Goal: Find specific page/section: Find specific page/section

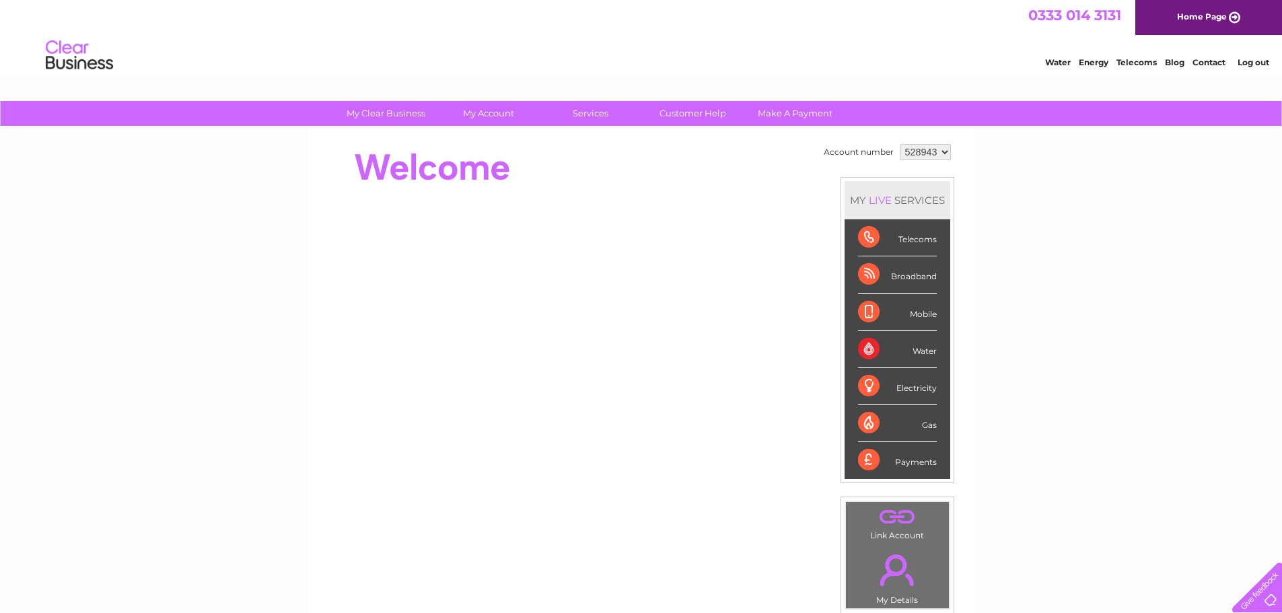
click at [709, 181] on div at bounding box center [566, 168] width 490 height 54
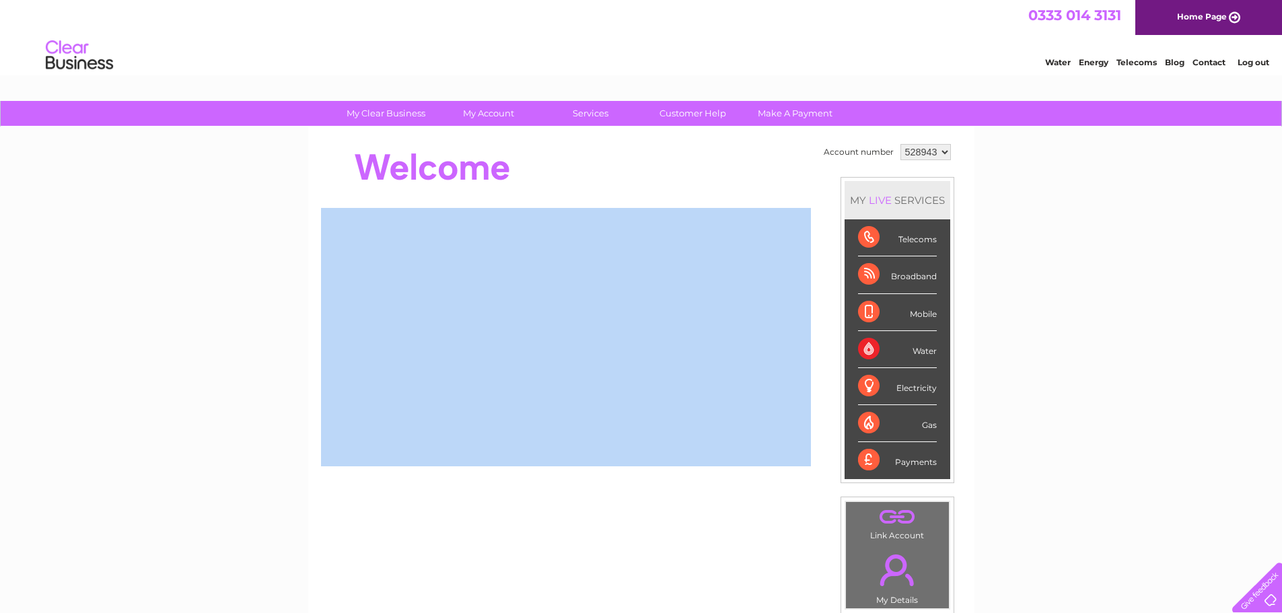
click at [709, 181] on div at bounding box center [566, 168] width 490 height 54
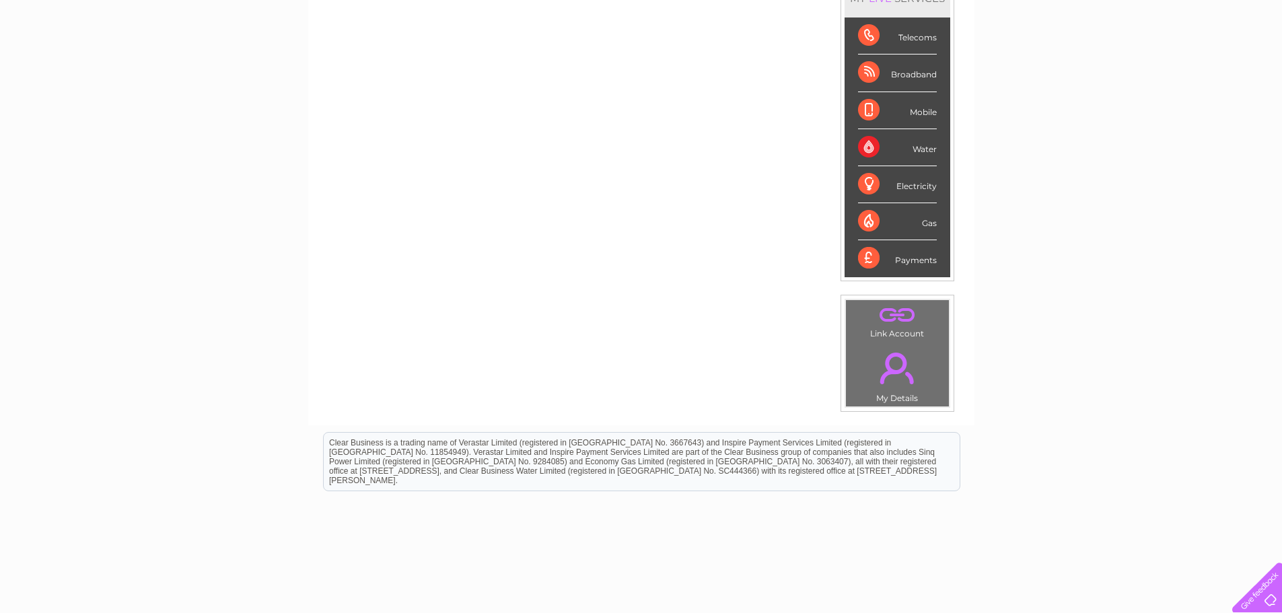
click at [724, 338] on div "Account number 528943 914293 MY LIVE SERVICES Telecoms Broadband Mobile Water E…" at bounding box center [641, 175] width 666 height 500
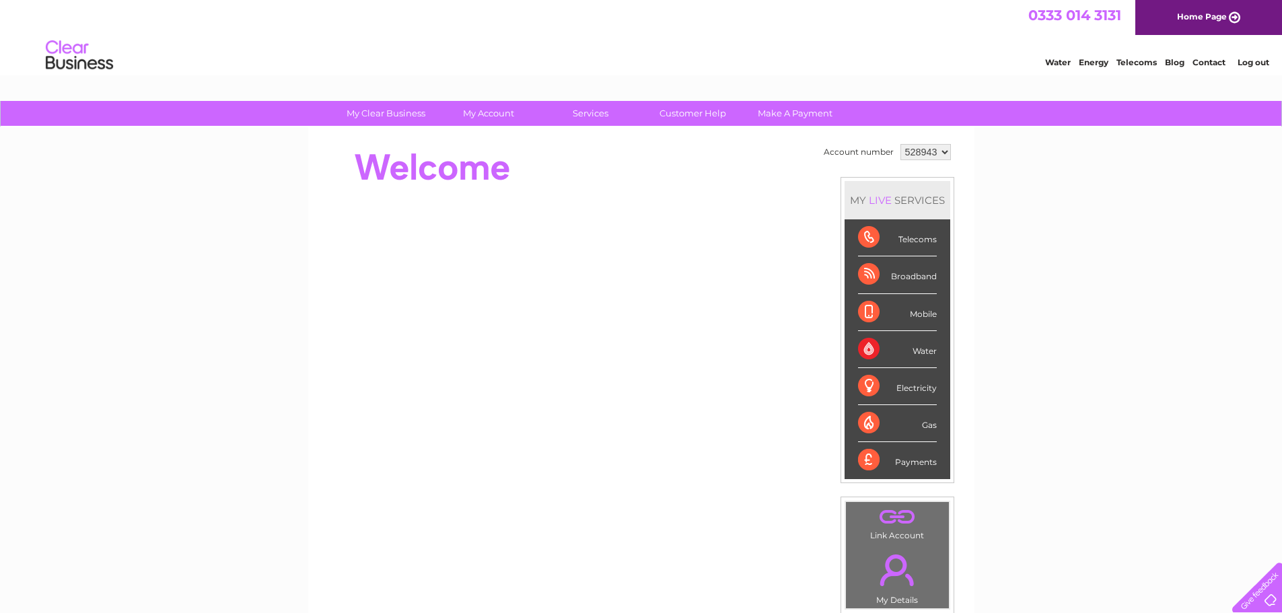
click at [1211, 60] on link "Contact" at bounding box center [1209, 62] width 33 height 10
click at [1063, 291] on div "My Clear Business Login Details My Details My Preferences Link Account My Accou…" at bounding box center [641, 479] width 1282 height 757
click at [1063, 295] on div "My Clear Business Login Details My Details My Preferences Link Account My Accou…" at bounding box center [641, 479] width 1282 height 757
click at [925, 152] on select "528943 914293" at bounding box center [926, 152] width 50 height 16
click at [1002, 189] on div "My Clear Business Login Details My Details My Preferences Link Account My Accou…" at bounding box center [641, 479] width 1282 height 757
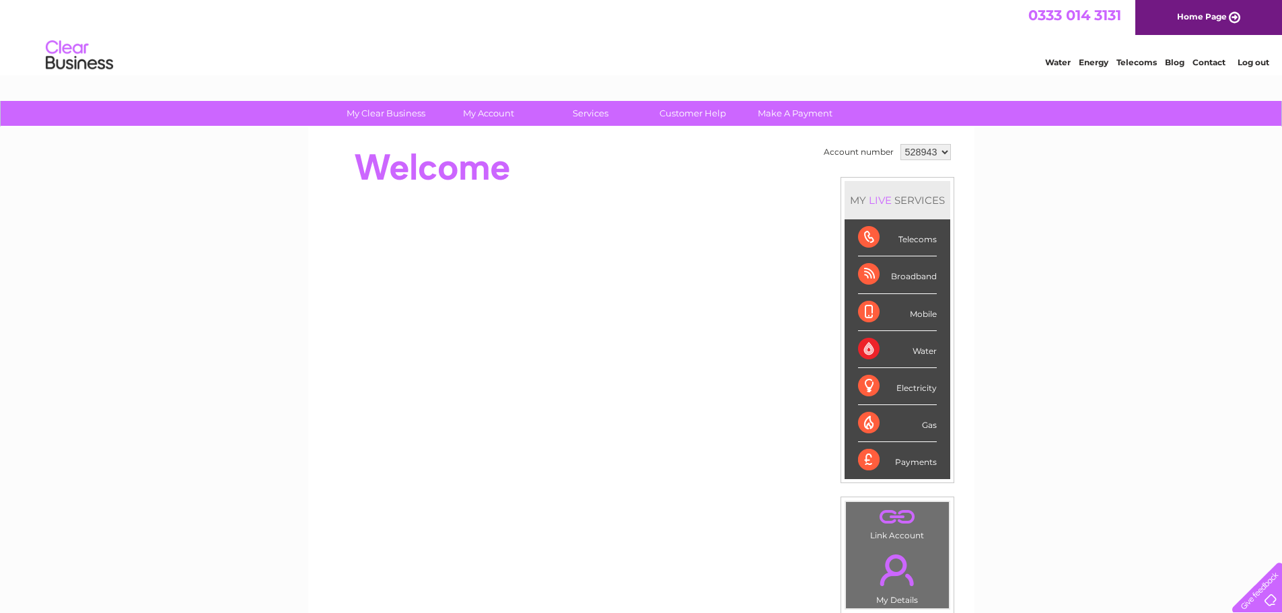
click at [924, 162] on td "528943 914293" at bounding box center [925, 152] width 57 height 23
click at [926, 153] on select "528943 914293" at bounding box center [926, 152] width 50 height 16
drag, startPoint x: 861, startPoint y: 392, endPoint x: 836, endPoint y: 390, distance: 25.0
click at [861, 406] on ul "Telecoms Broadband Mobile Water Electricity Gas Payments" at bounding box center [898, 348] width 106 height 259
click at [1045, 286] on div "My Clear Business Login Details My Details My Preferences Link Account My Accou…" at bounding box center [641, 479] width 1282 height 757
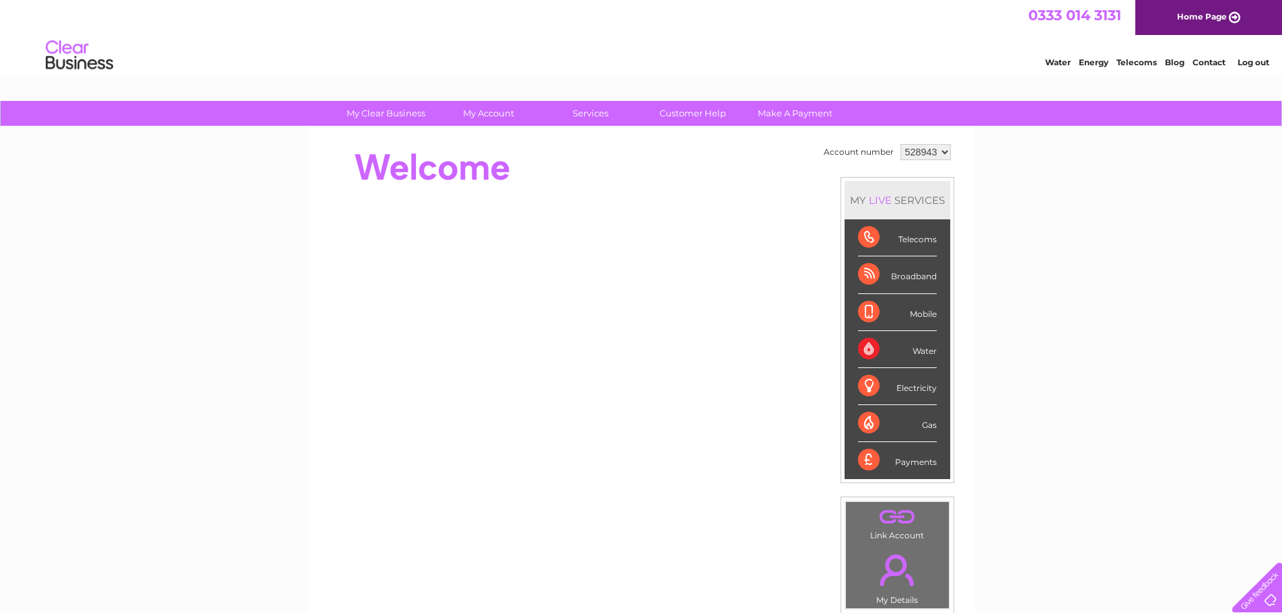
click at [1045, 286] on div "My Clear Business Login Details My Details My Preferences Link Account My Accou…" at bounding box center [641, 479] width 1282 height 757
click at [932, 151] on select "528943 914293" at bounding box center [926, 152] width 50 height 16
click at [933, 155] on select "528943 914293" at bounding box center [926, 152] width 50 height 16
select select "914293"
click at [901, 144] on select "528943 914293" at bounding box center [926, 152] width 50 height 16
